Goal: Find contact information: Find contact information

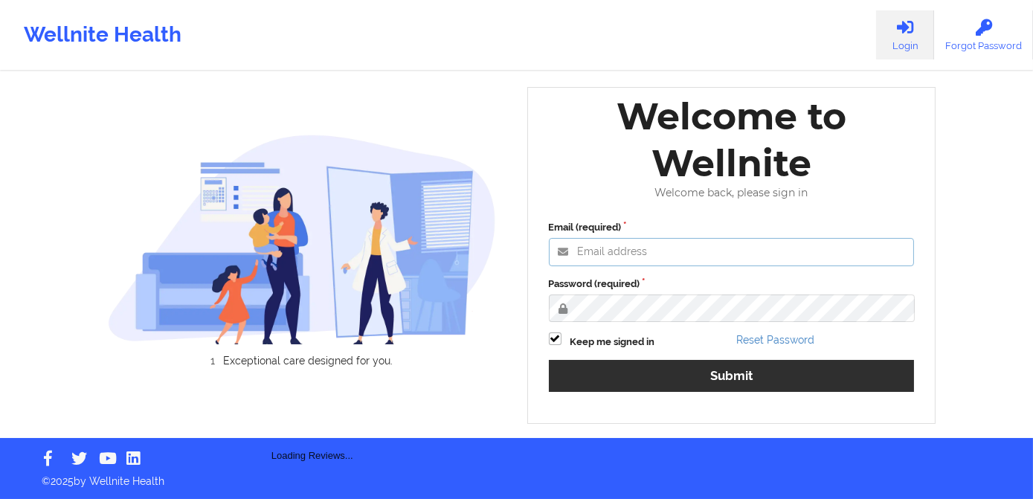
type input "[PERSON_NAME][EMAIL_ADDRESS][DOMAIN_NAME]"
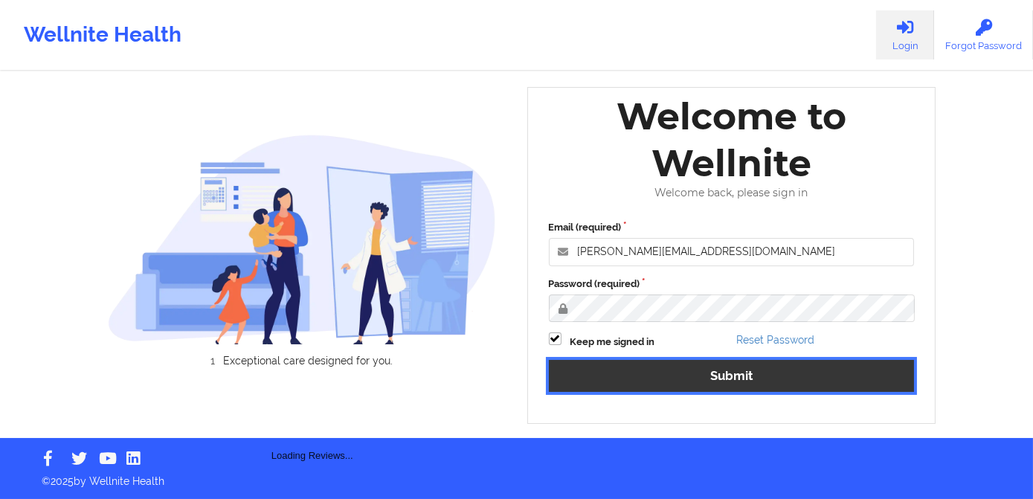
click at [722, 377] on button "Submit" at bounding box center [732, 376] width 366 height 32
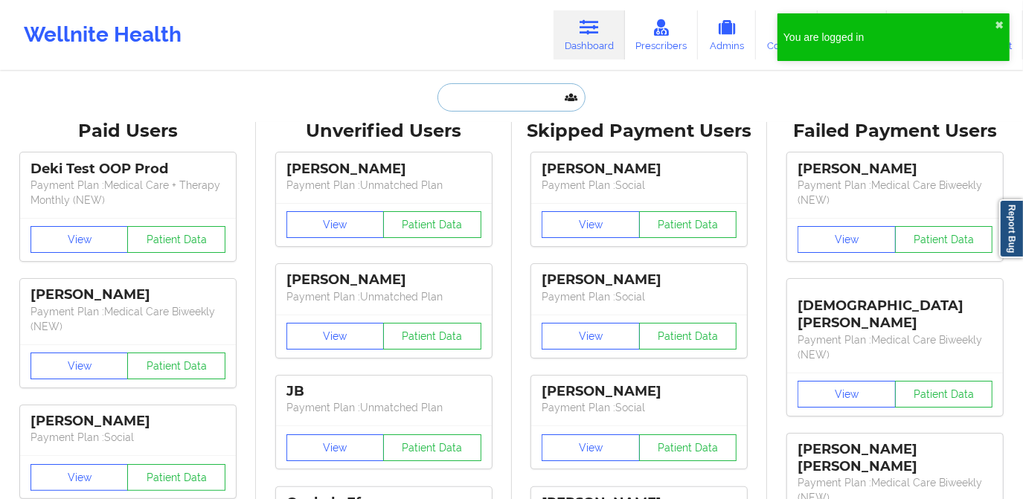
click at [498, 96] on input "text" at bounding box center [510, 97] width 147 height 28
paste input "[PERSON_NAME]"
type input "[PERSON_NAME]"
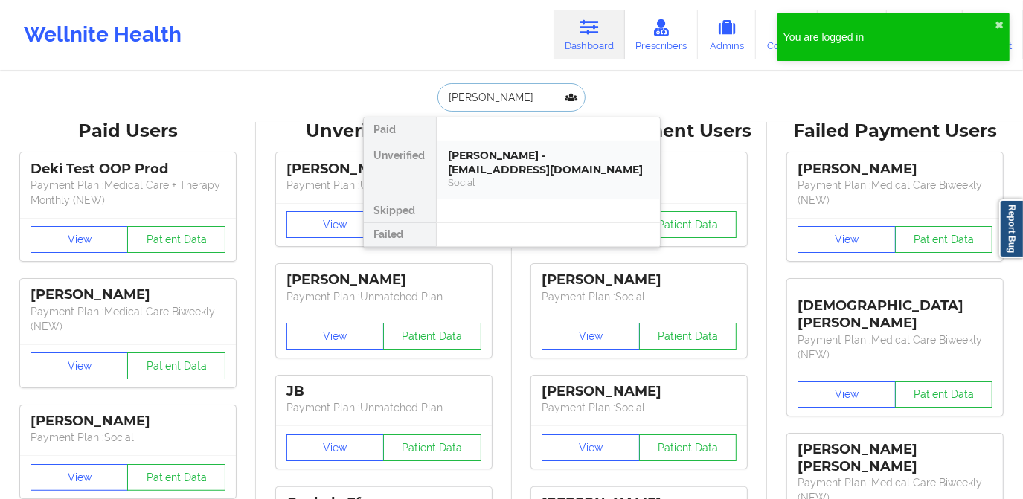
click at [485, 170] on div "[PERSON_NAME] - [EMAIL_ADDRESS][DOMAIN_NAME]" at bounding box center [548, 163] width 199 height 28
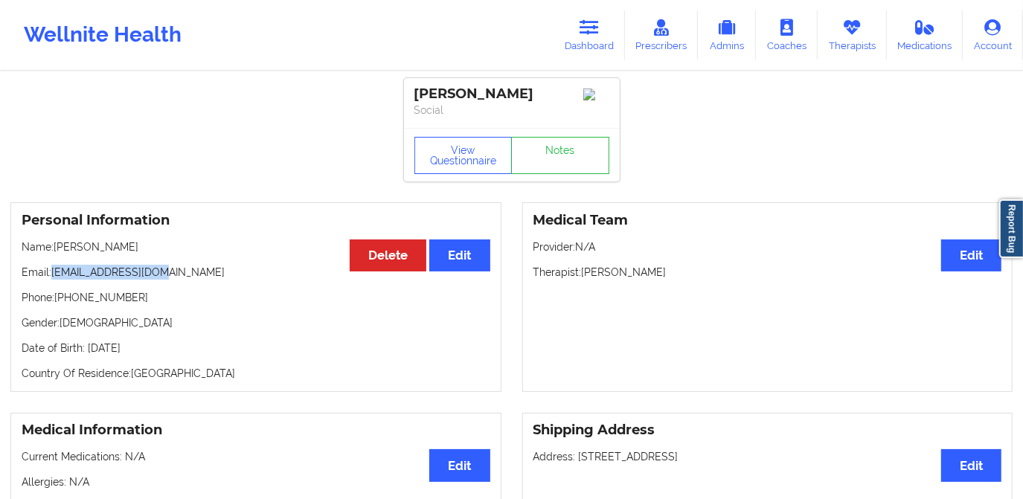
drag, startPoint x: 52, startPoint y: 275, endPoint x: 176, endPoint y: 282, distance: 124.5
click at [176, 280] on p "Email: [EMAIL_ADDRESS][DOMAIN_NAME]" at bounding box center [256, 272] width 469 height 15
copy p "[EMAIL_ADDRESS][DOMAIN_NAME]"
drag, startPoint x: 60, startPoint y: 304, endPoint x: 153, endPoint y: 305, distance: 92.3
click at [153, 305] on p "Phone: [PHONE_NUMBER]" at bounding box center [256, 297] width 469 height 15
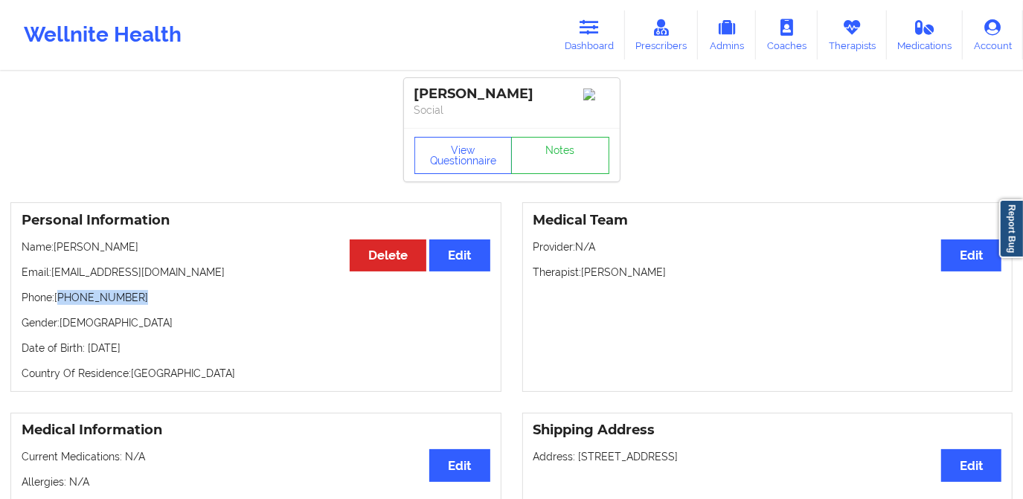
copy p "[PHONE_NUMBER]"
